Goal: Task Accomplishment & Management: Manage account settings

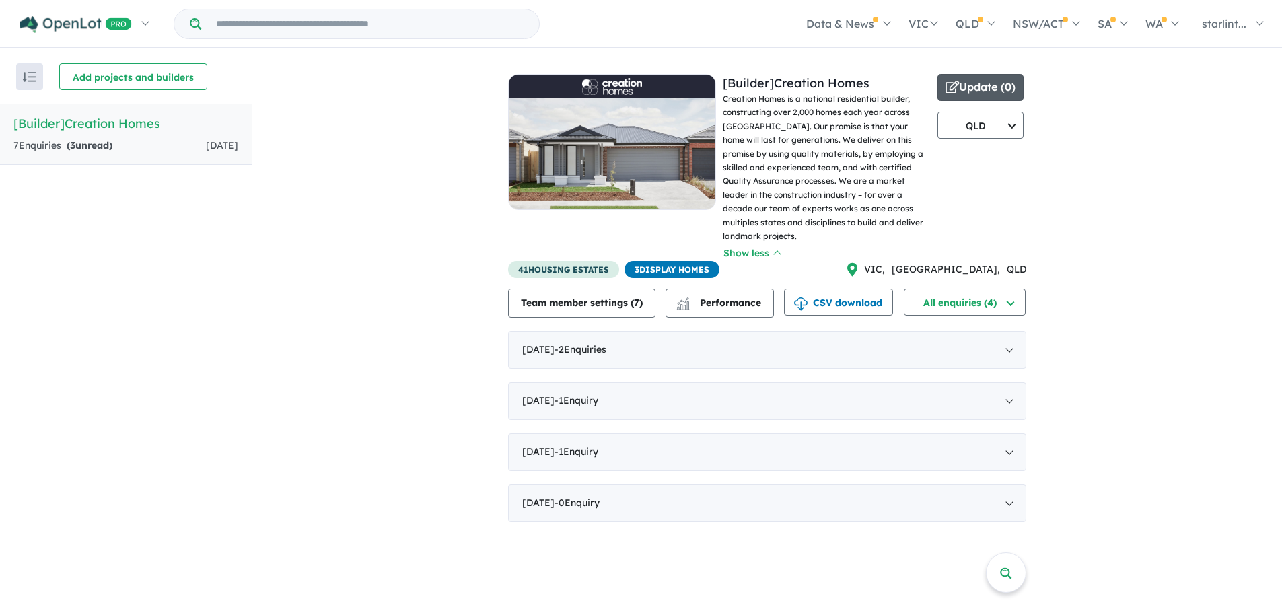
click at [978, 85] on button "Update ( 0 )" at bounding box center [981, 87] width 86 height 27
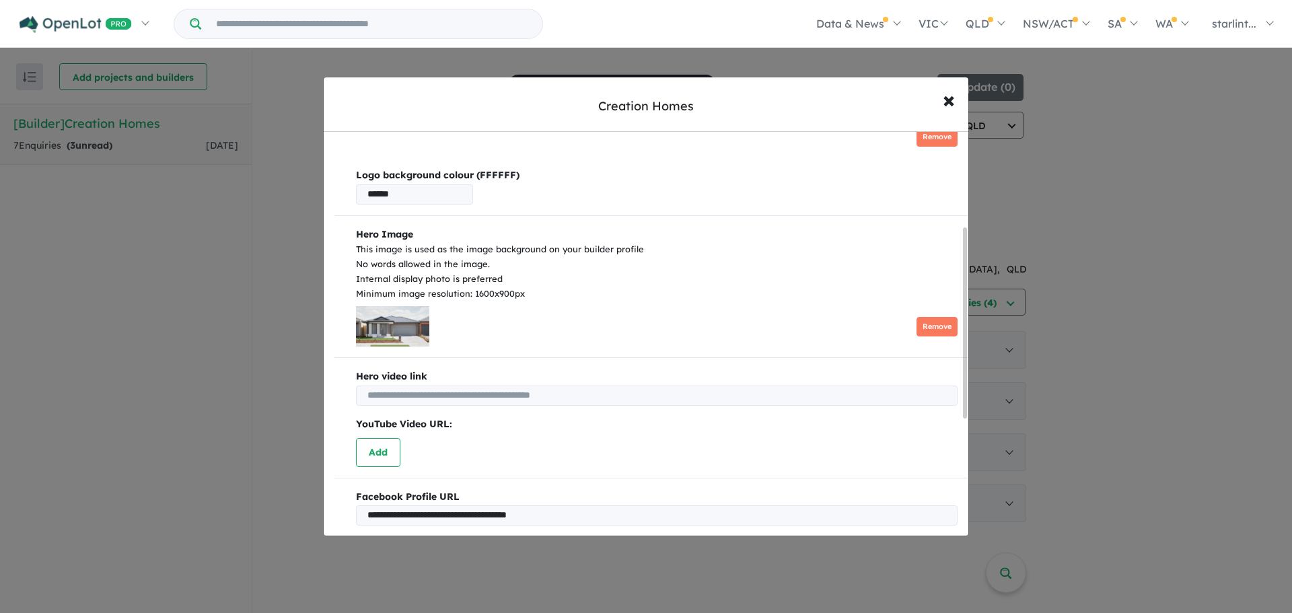
scroll to position [202, 0]
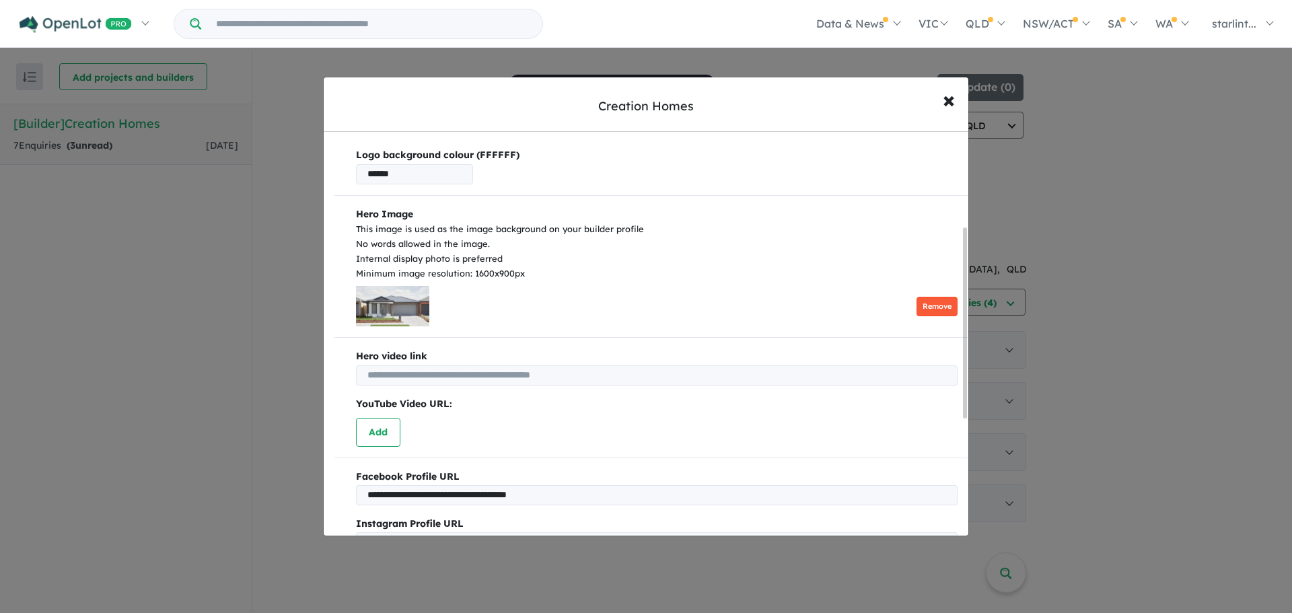
click at [929, 304] on button "Remove" at bounding box center [937, 307] width 41 height 20
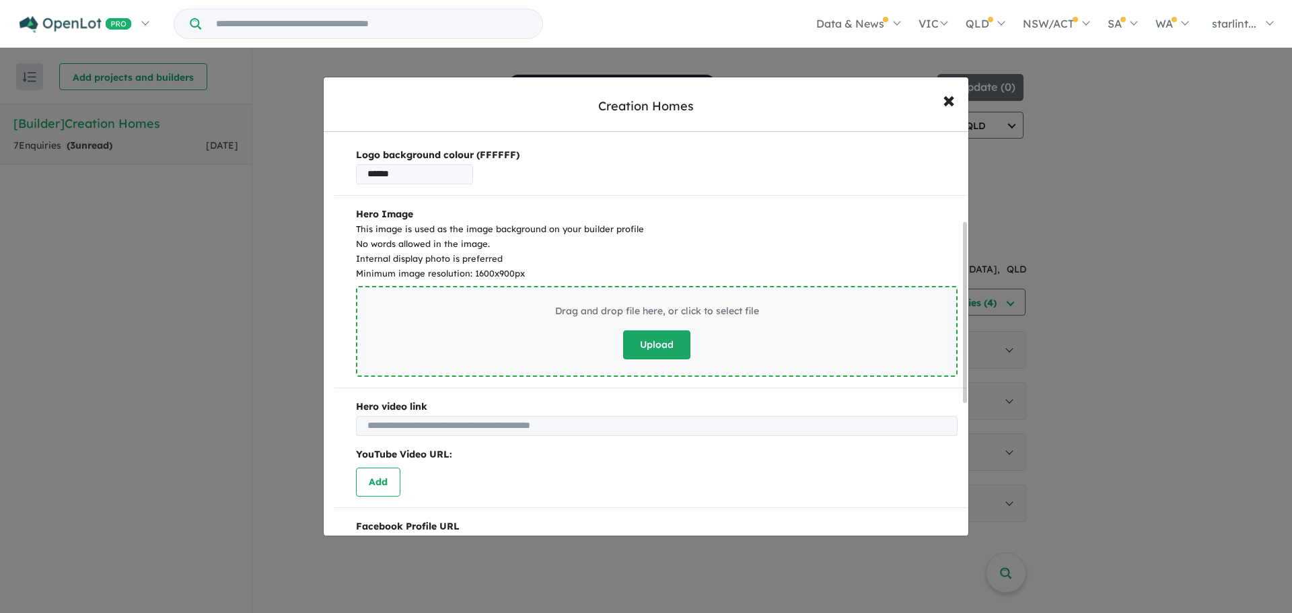
click at [655, 339] on button "Upload" at bounding box center [656, 344] width 67 height 29
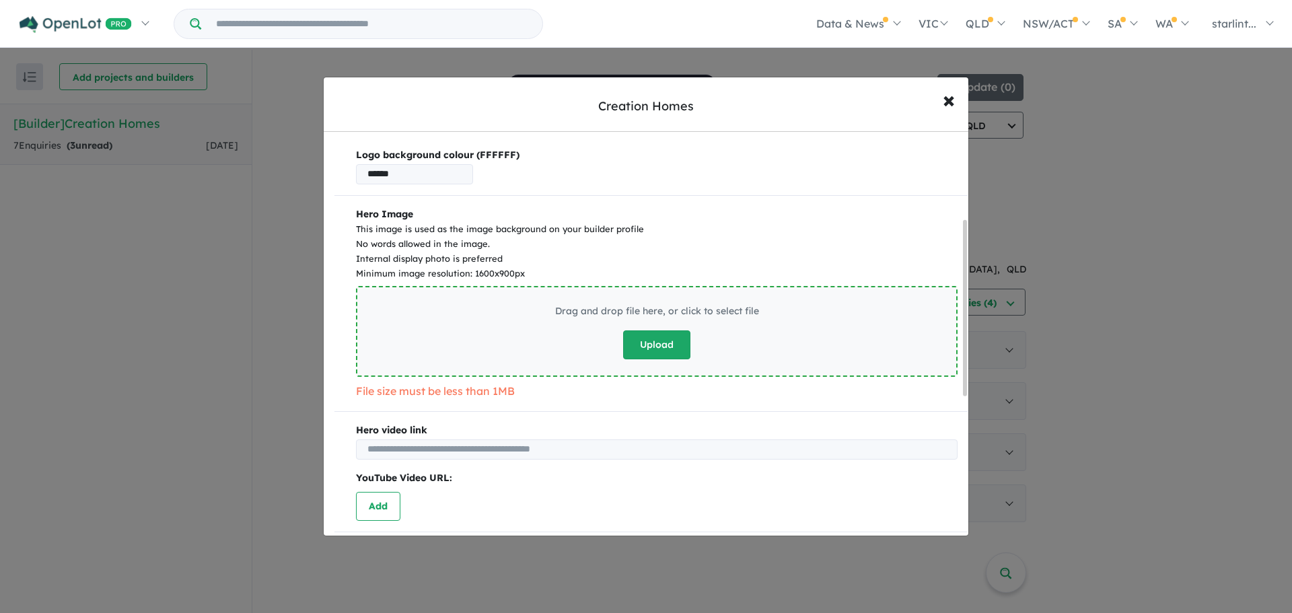
click at [654, 350] on button "Upload" at bounding box center [656, 344] width 67 height 29
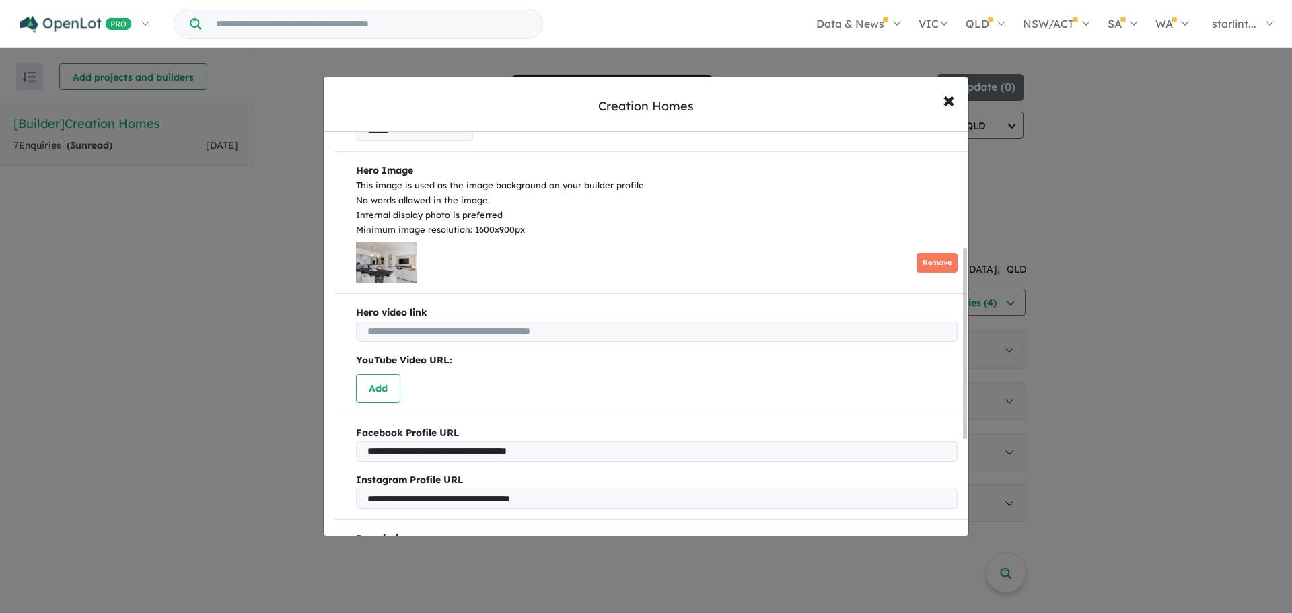
scroll to position [269, 0]
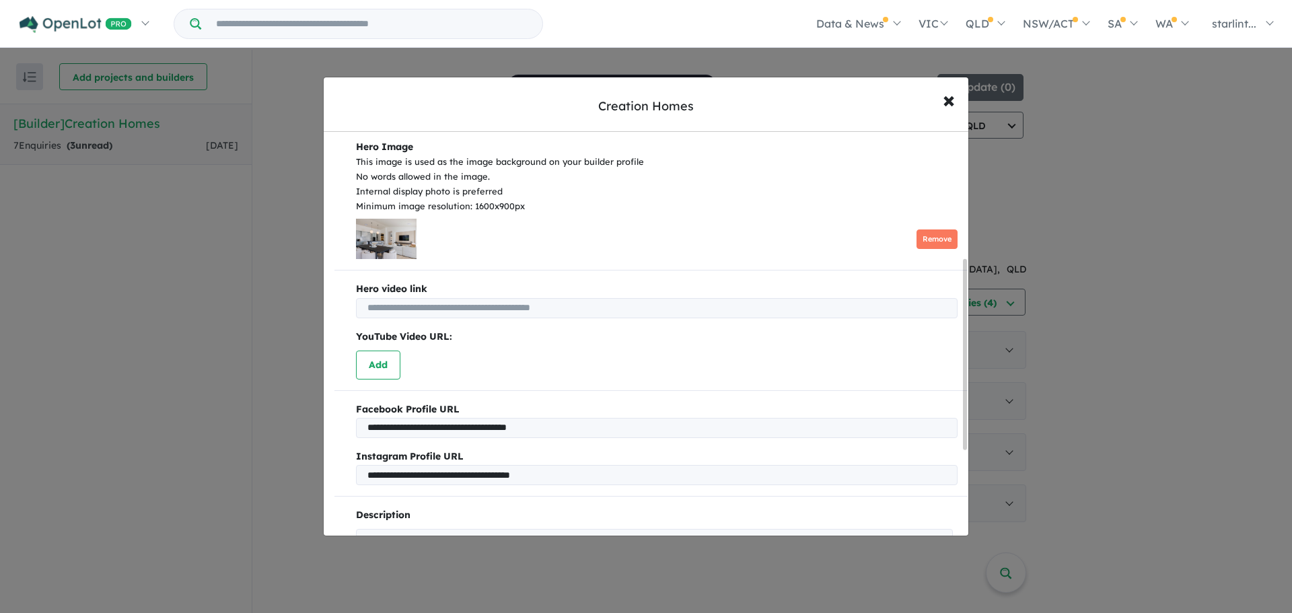
click at [394, 311] on input "text" at bounding box center [657, 308] width 602 height 20
click at [471, 306] on input "text" at bounding box center [657, 308] width 602 height 20
click at [445, 311] on input "text" at bounding box center [657, 308] width 602 height 20
paste input "**********"
type input "**********"
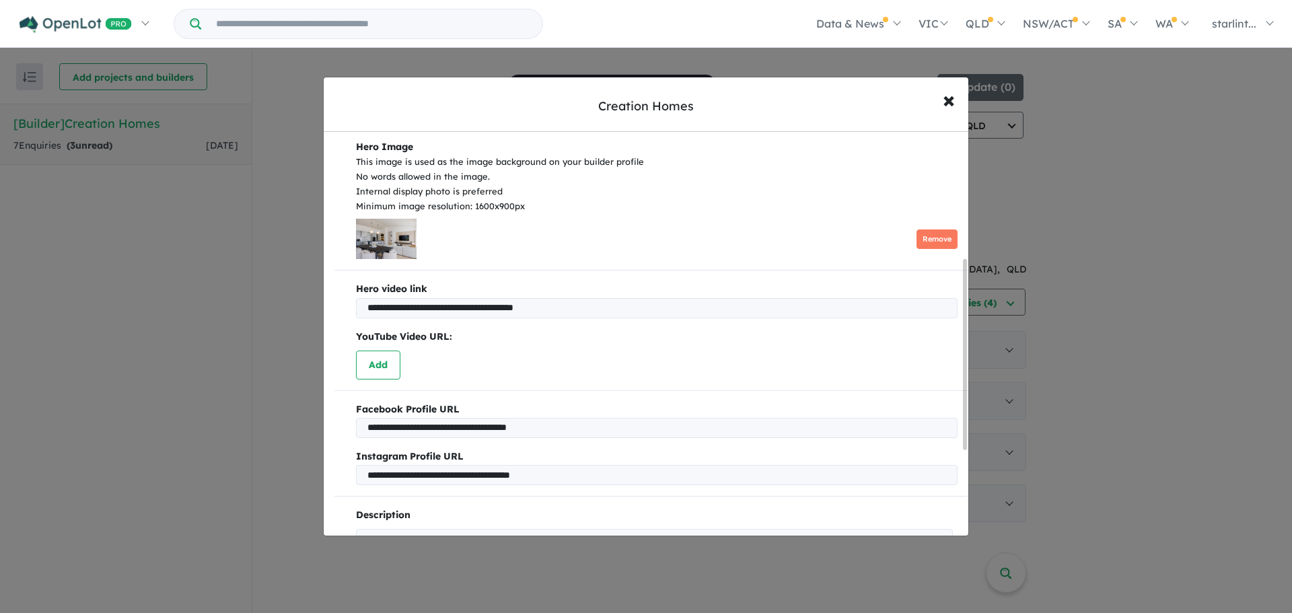
click at [592, 351] on div "YouTube Video URL: Add" at bounding box center [650, 354] width 633 height 50
click at [649, 230] on div "Remove" at bounding box center [657, 239] width 602 height 40
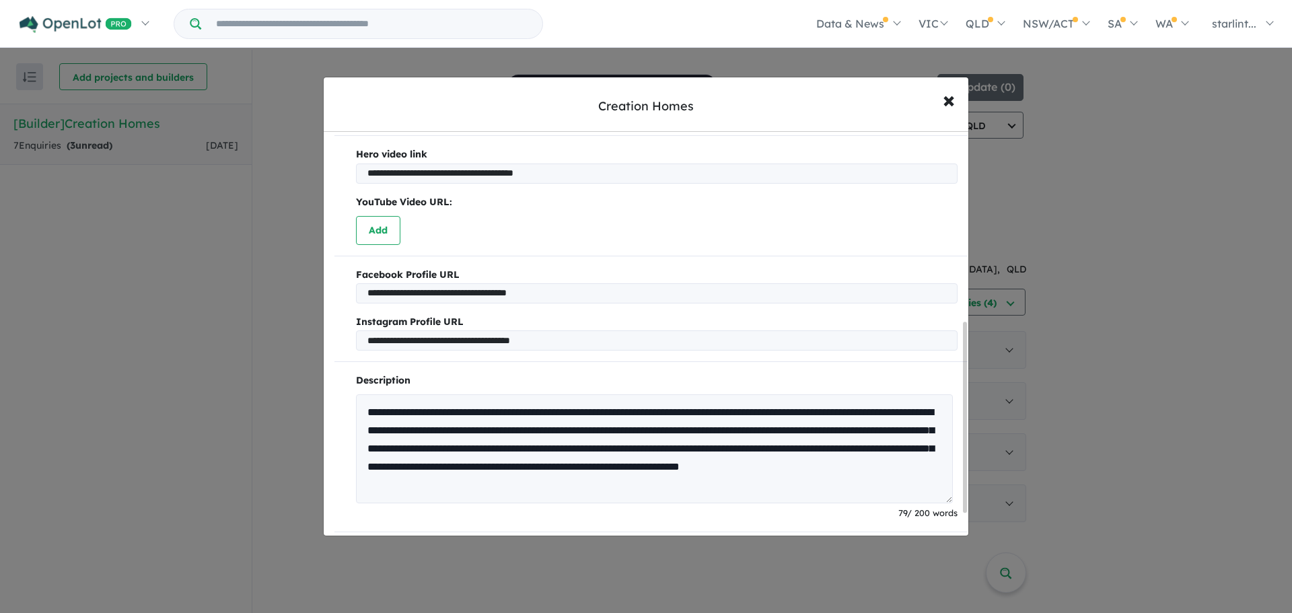
scroll to position [450, 0]
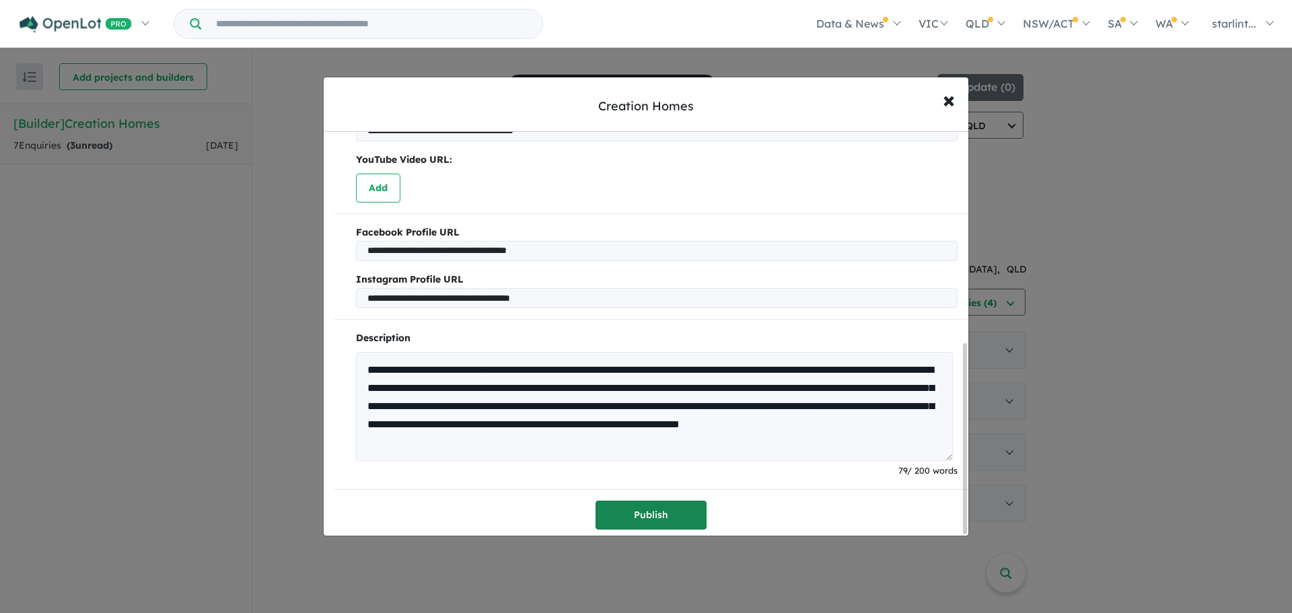
click at [654, 508] on button "Publish" at bounding box center [651, 515] width 111 height 29
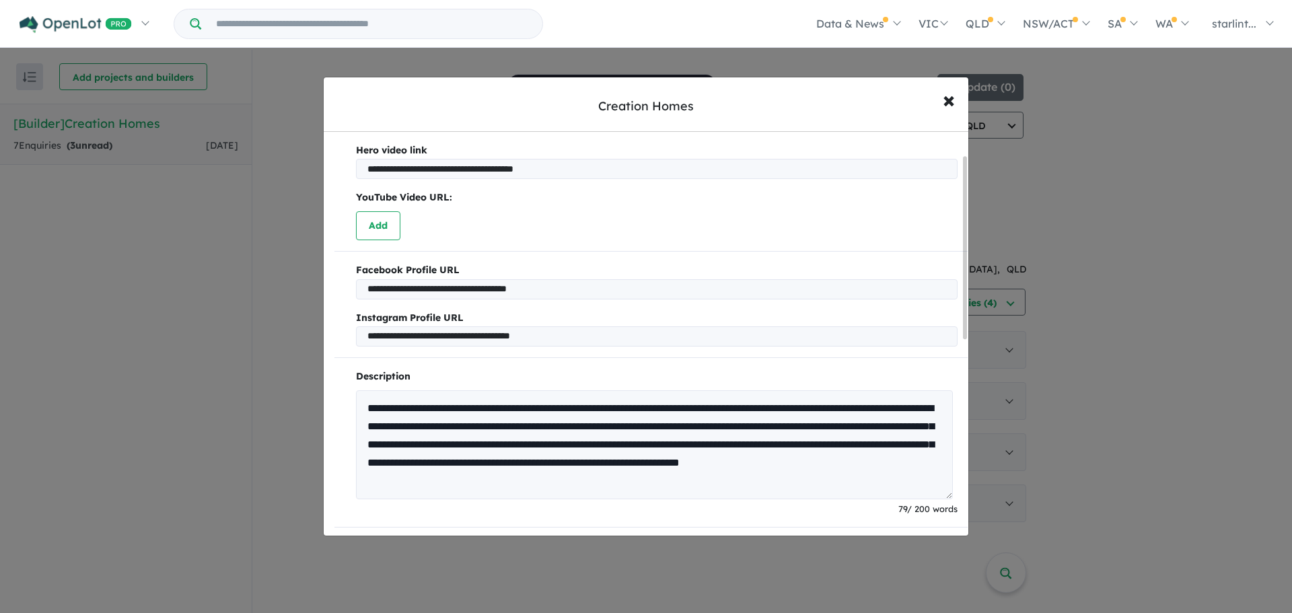
scroll to position [52, 0]
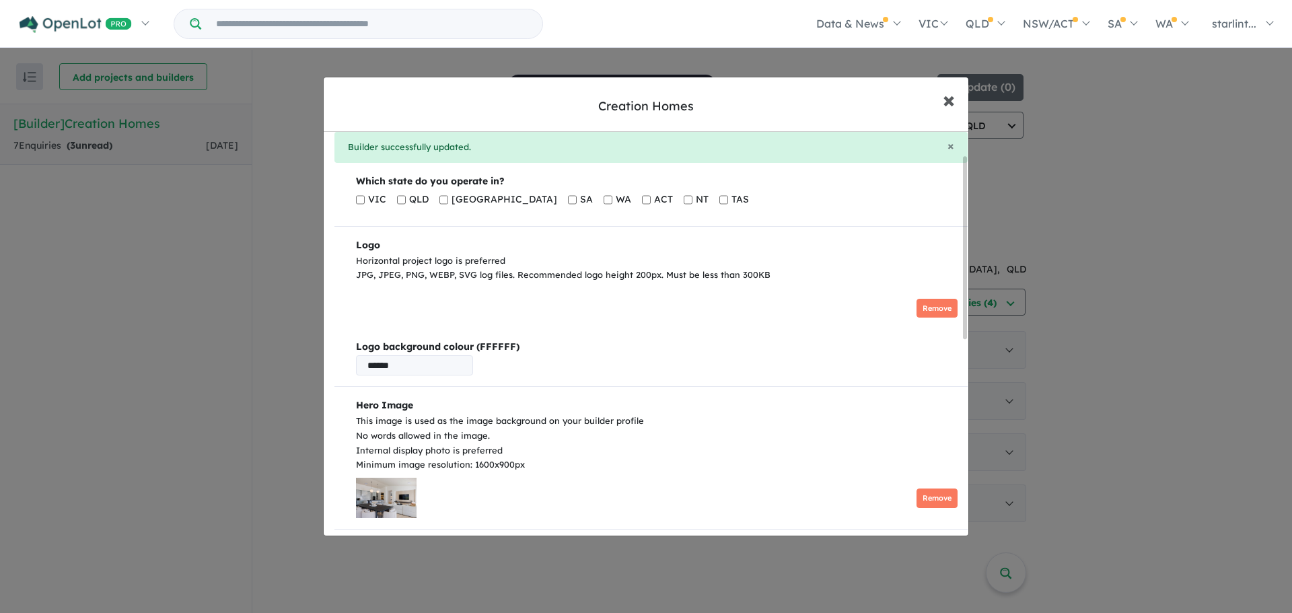
click at [949, 101] on span "×" at bounding box center [949, 99] width 12 height 29
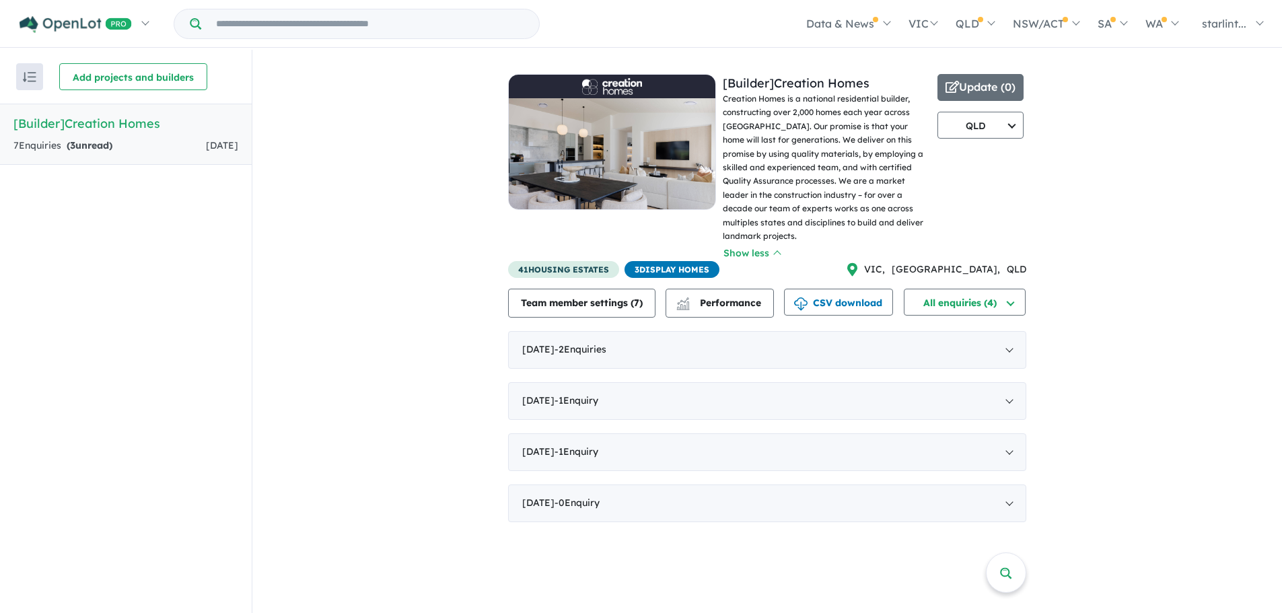
click at [1029, 79] on div "View all builders in your account 4 Enquir ies ( 3 unread) [DATE] [Builder] Cre…" at bounding box center [767, 293] width 1030 height 486
click at [1158, 160] on div "View all builders in your account 4 Enquir ies ( 3 unread) [DATE] [Builder] Cre…" at bounding box center [767, 293] width 1030 height 486
click at [994, 87] on button "Update ( 0 )" at bounding box center [981, 87] width 86 height 27
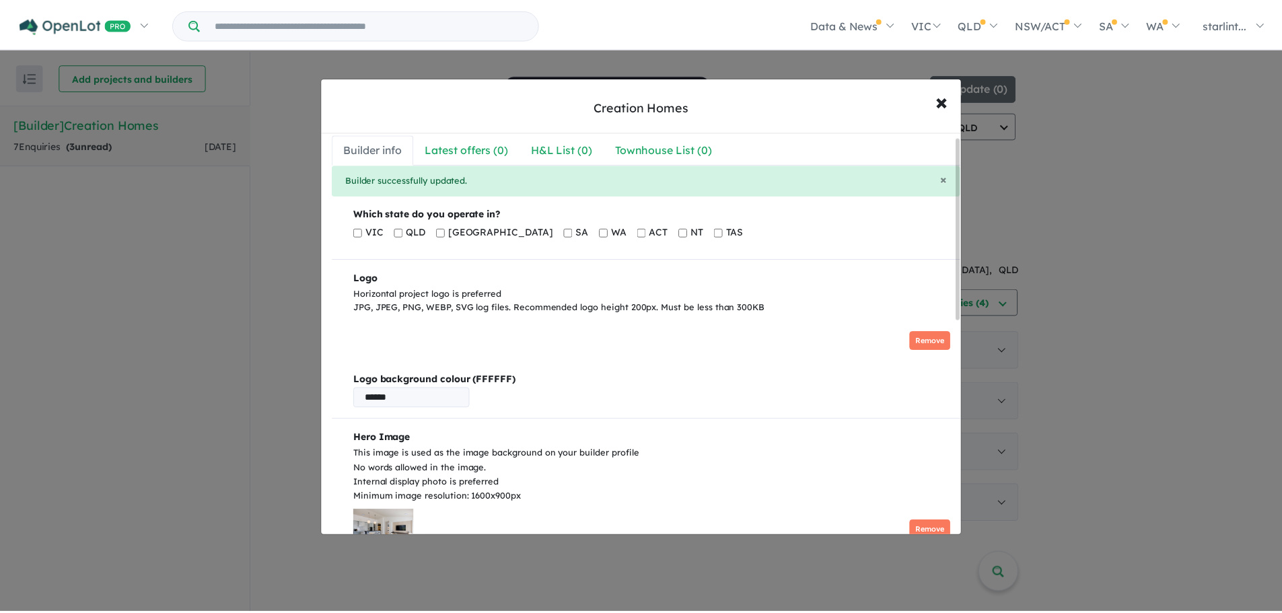
scroll to position [0, 0]
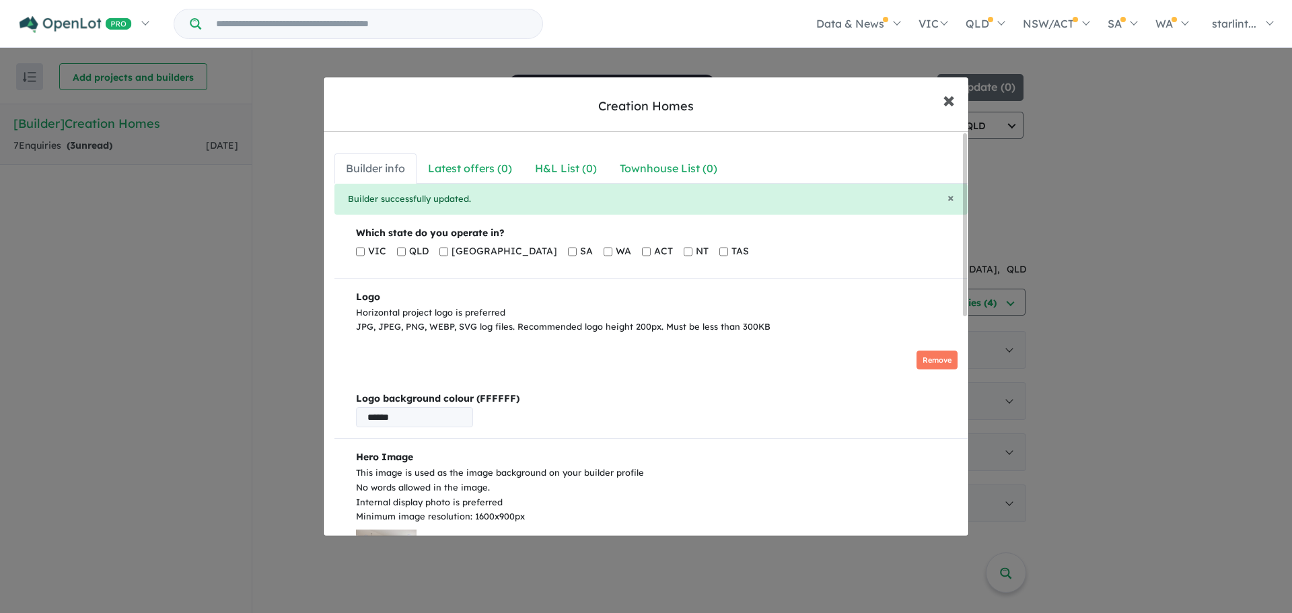
click at [949, 97] on span "×" at bounding box center [949, 99] width 12 height 29
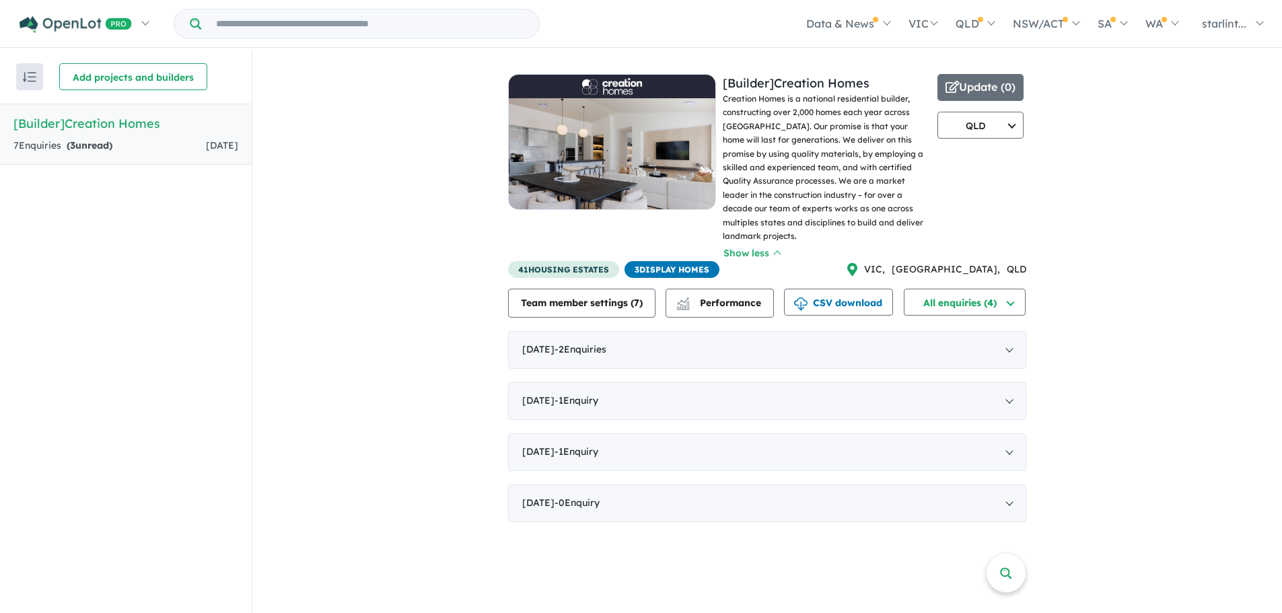
click at [772, 13] on ul "Data & News [TV Series] New Neighbourhoods 2025 Industry News Property News Buy…" at bounding box center [906, 23] width 732 height 47
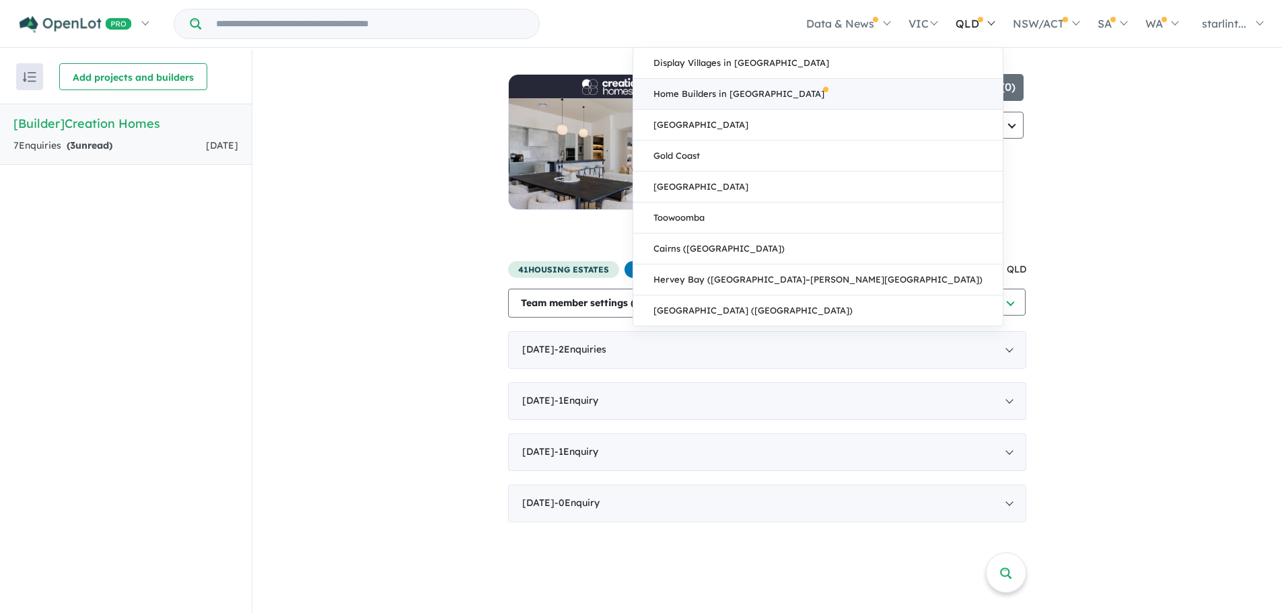
click at [931, 97] on link "Home Builders in [GEOGRAPHIC_DATA]" at bounding box center [817, 94] width 369 height 31
